Goal: Find specific page/section: Find specific page/section

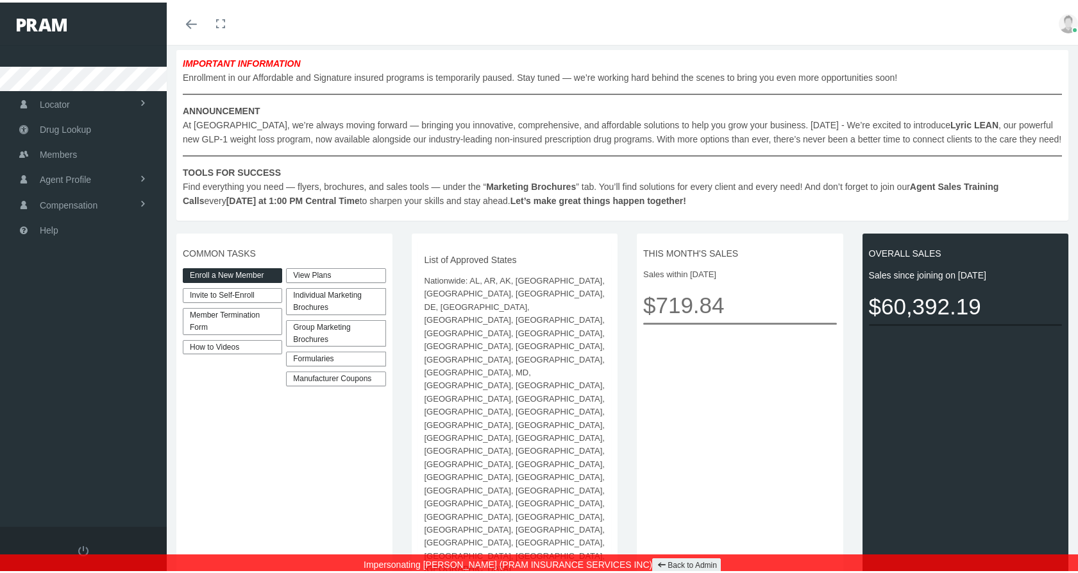
scroll to position [192, 0]
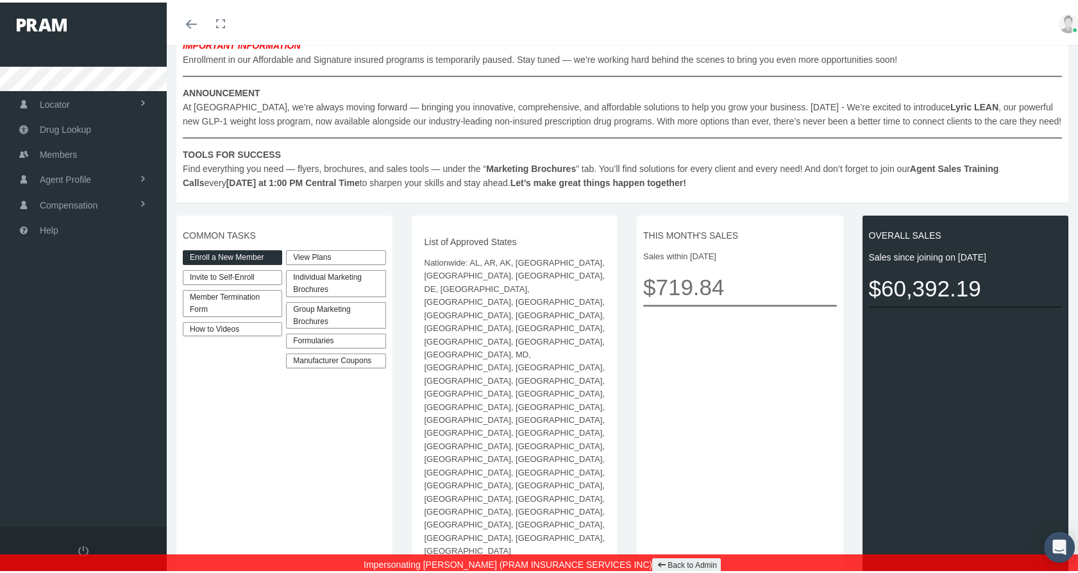
click at [254, 250] on link "Enroll a New Member" at bounding box center [232, 255] width 99 height 15
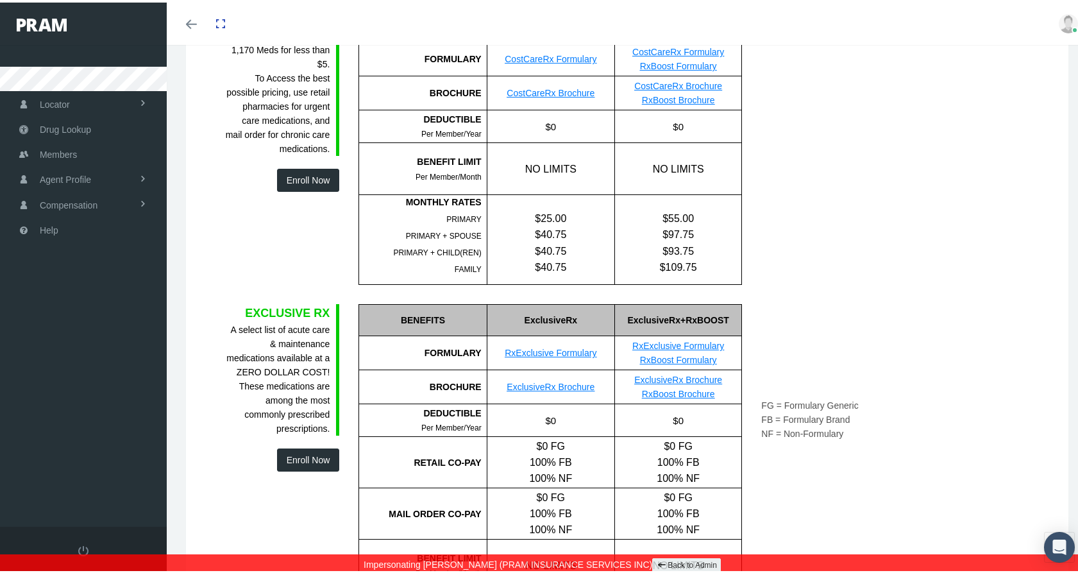
scroll to position [161, 0]
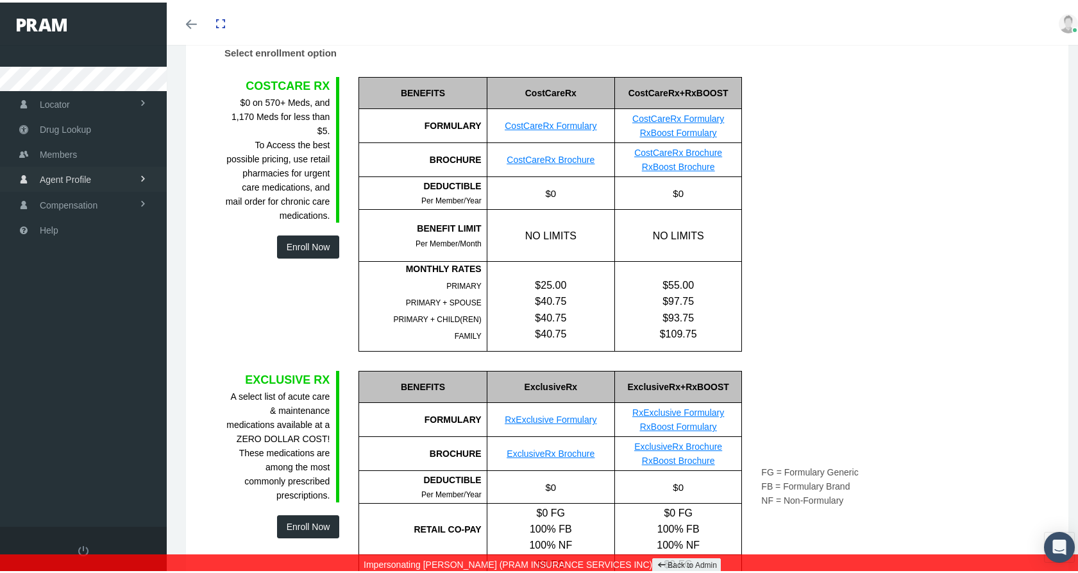
click at [80, 171] on span "Agent Profile" at bounding box center [65, 177] width 51 height 24
click at [55, 198] on span "View" at bounding box center [46, 205] width 19 height 22
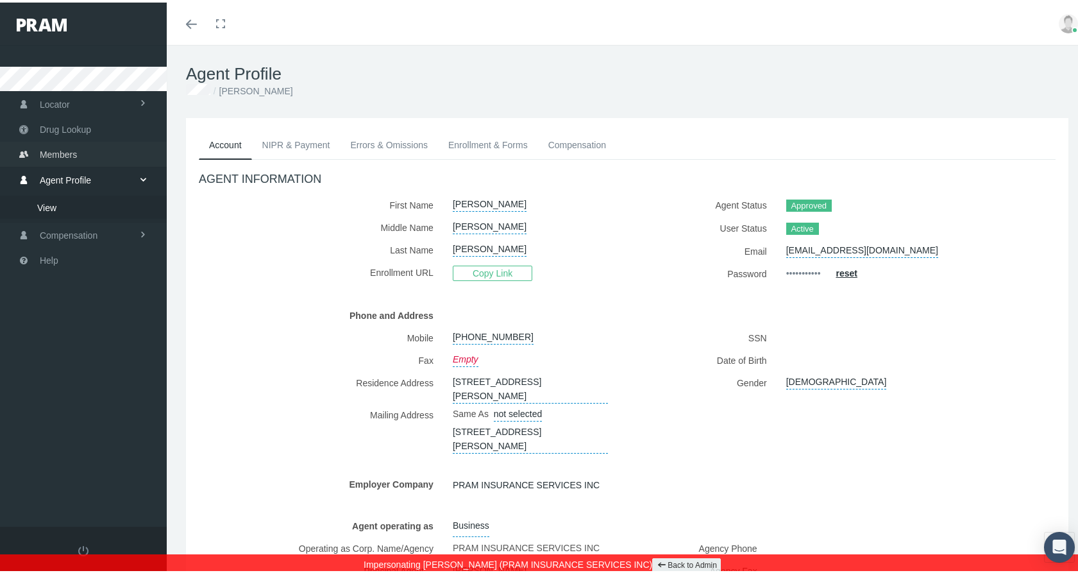
click at [64, 150] on span "Members" at bounding box center [58, 152] width 37 height 24
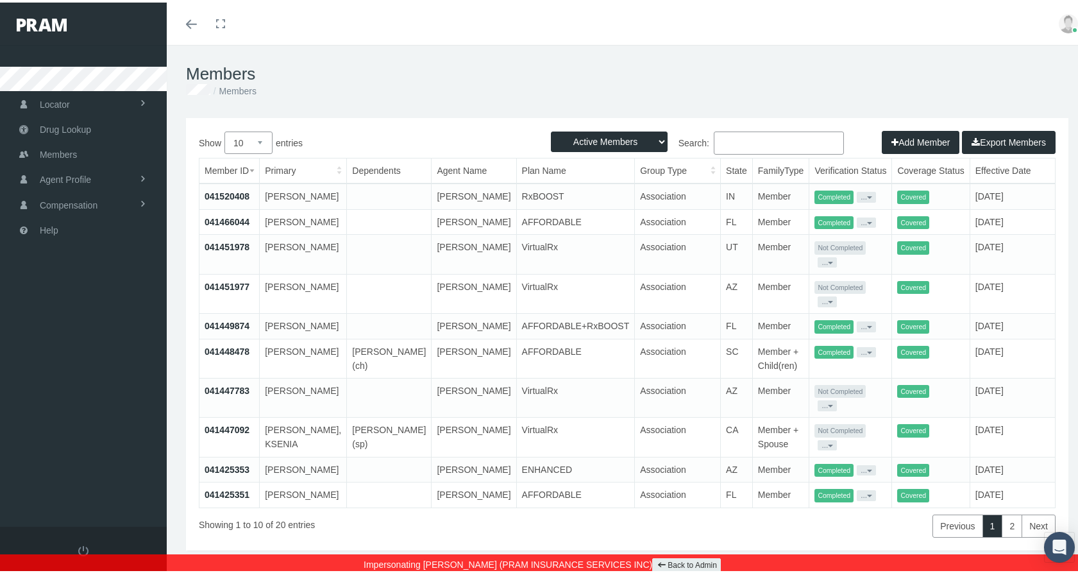
click at [241, 189] on link "041520408" at bounding box center [227, 194] width 45 height 10
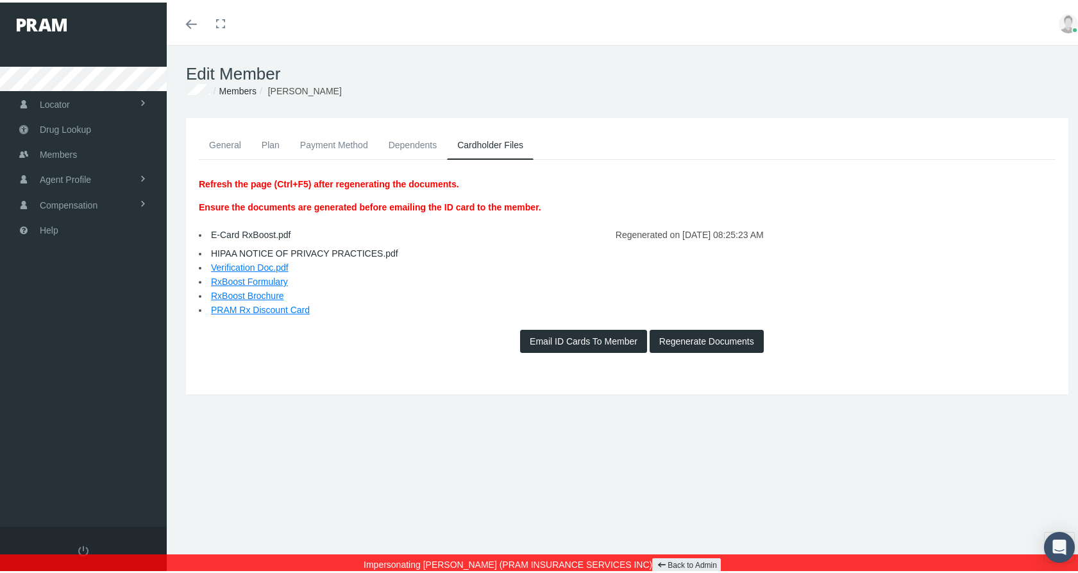
click at [235, 87] on link "Members" at bounding box center [237, 88] width 37 height 10
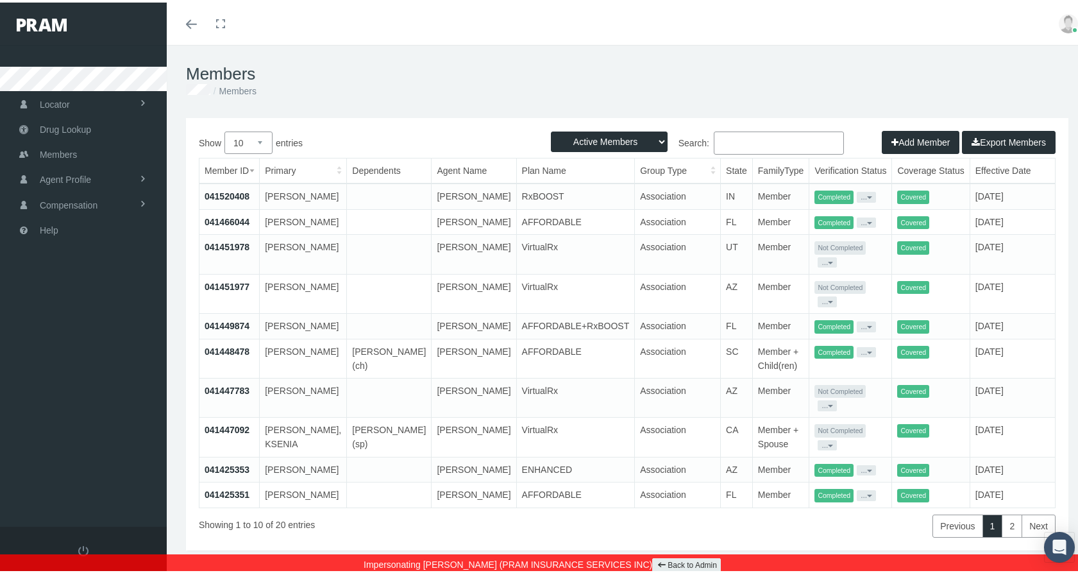
click at [749, 130] on input "Search:" at bounding box center [779, 140] width 130 height 23
type input "Bart Price"
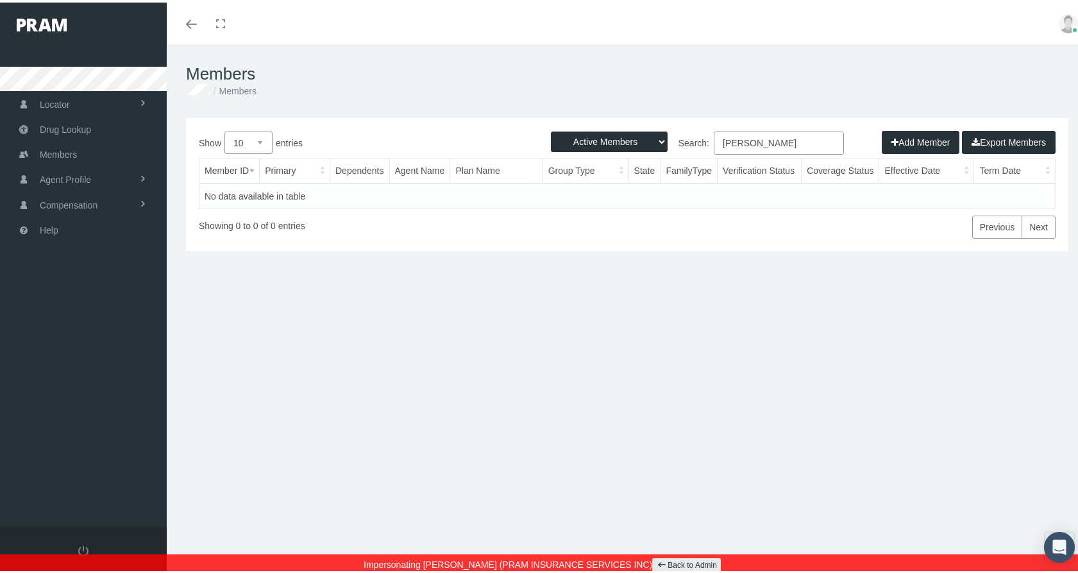
drag, startPoint x: 797, startPoint y: 141, endPoint x: 701, endPoint y: 140, distance: 96.9
click at [701, 140] on label "Search: Bart Price" at bounding box center [735, 140] width 217 height 23
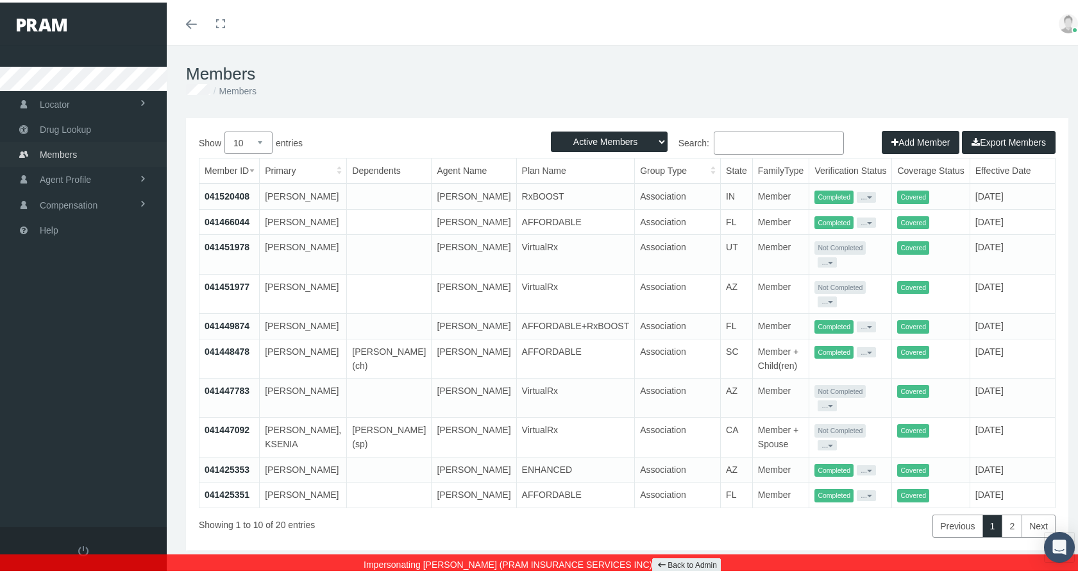
click at [64, 147] on span "Members" at bounding box center [58, 152] width 37 height 24
click at [776, 139] on input "Search:" at bounding box center [779, 140] width 130 height 23
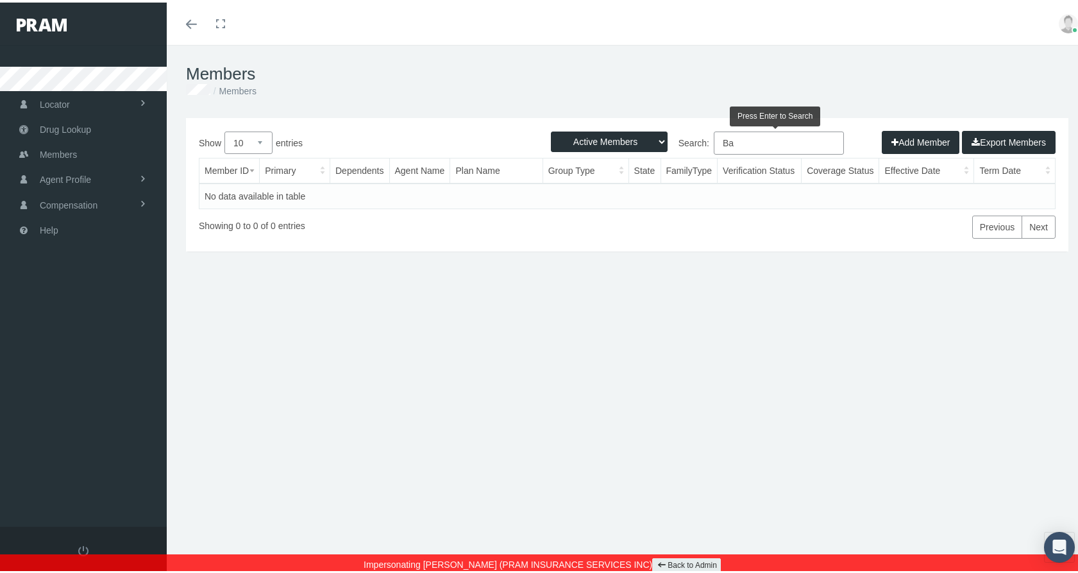
type input "B"
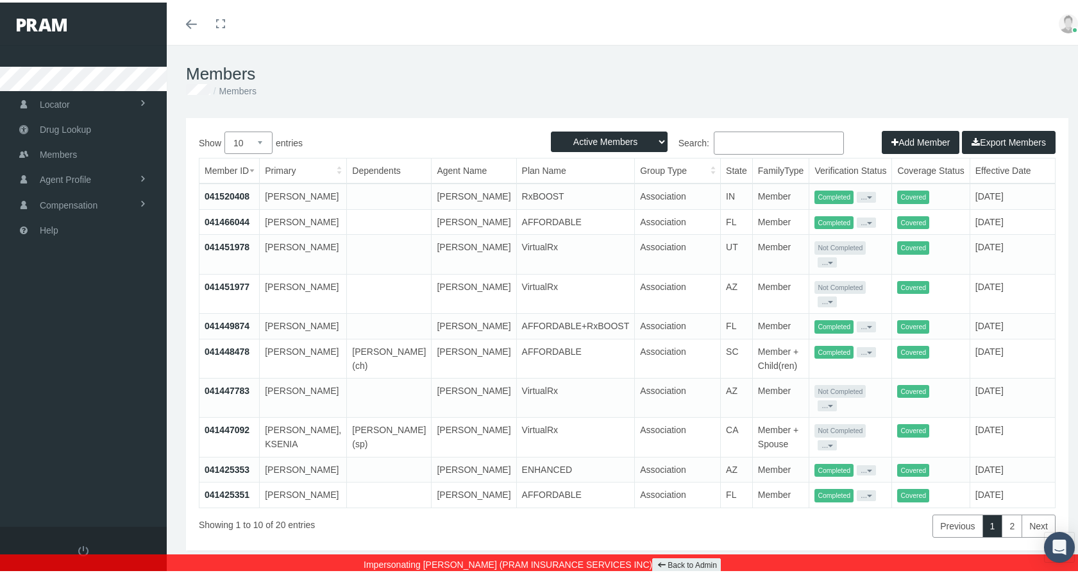
click at [659, 559] on link "Back to Admin" at bounding box center [686, 563] width 69 height 15
